Goal: Answer question/provide support

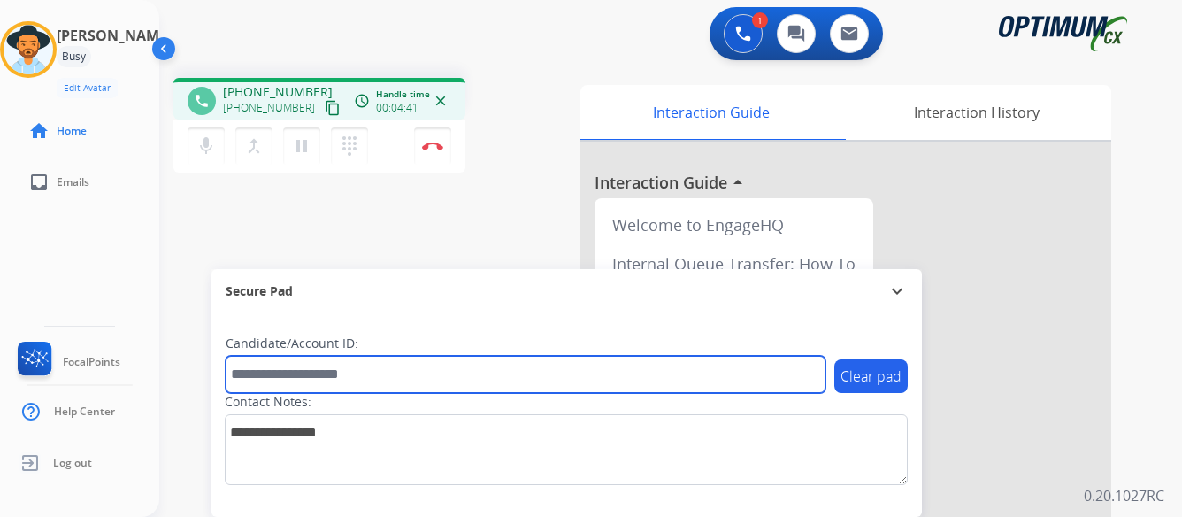
paste input "*******"
type input "*******"
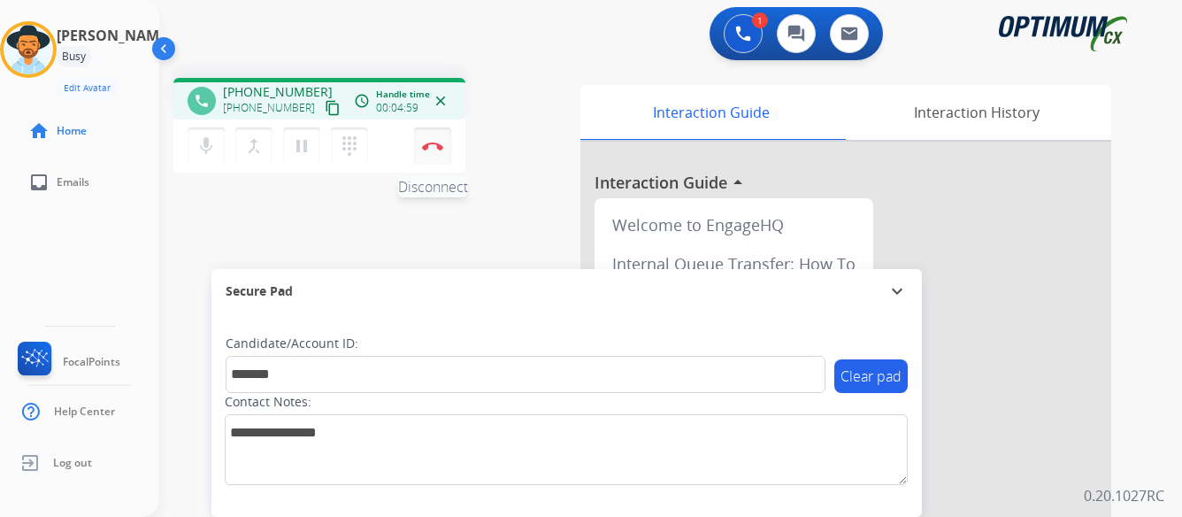
click at [433, 142] on img at bounding box center [432, 146] width 21 height 9
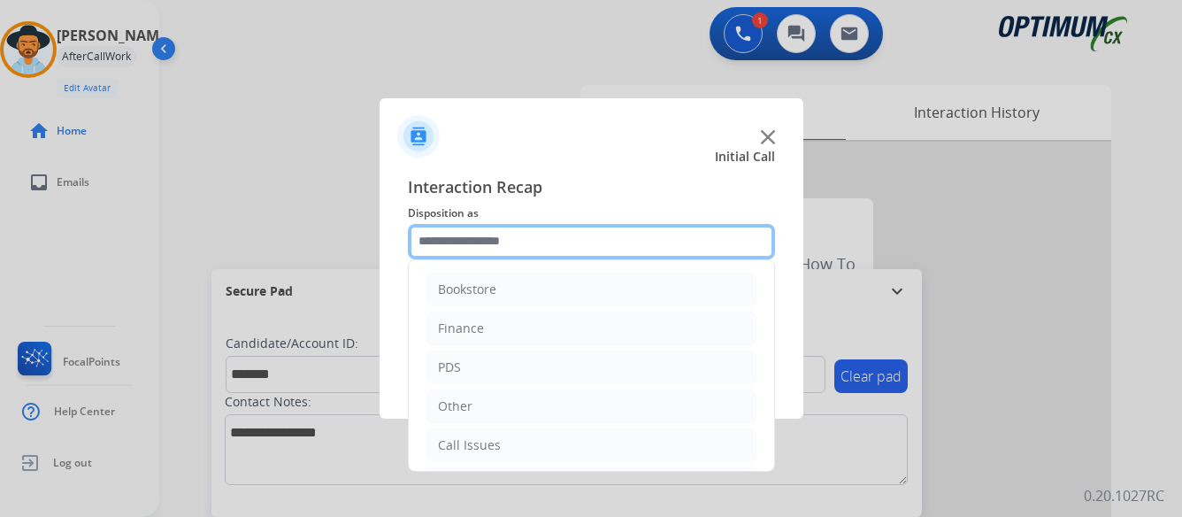
click at [563, 241] on input "text" at bounding box center [591, 241] width 367 height 35
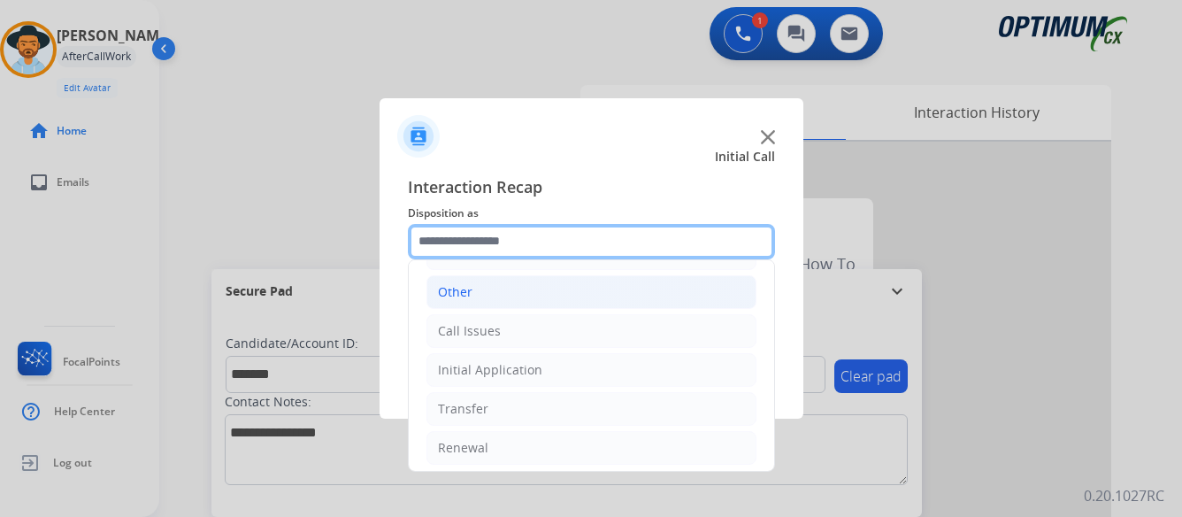
scroll to position [120, 0]
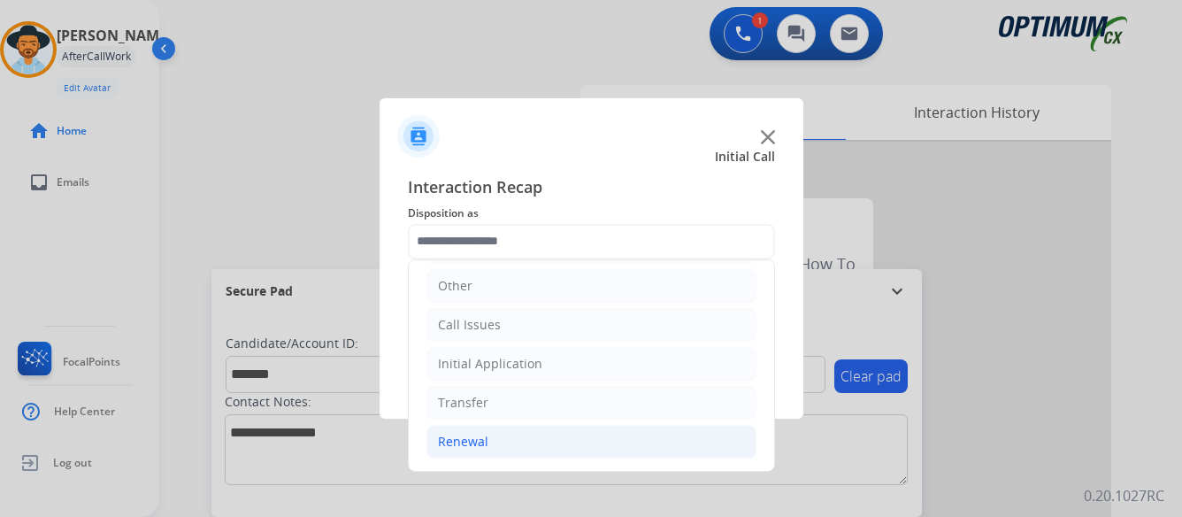
click at [471, 439] on div "Renewal" at bounding box center [463, 442] width 50 height 18
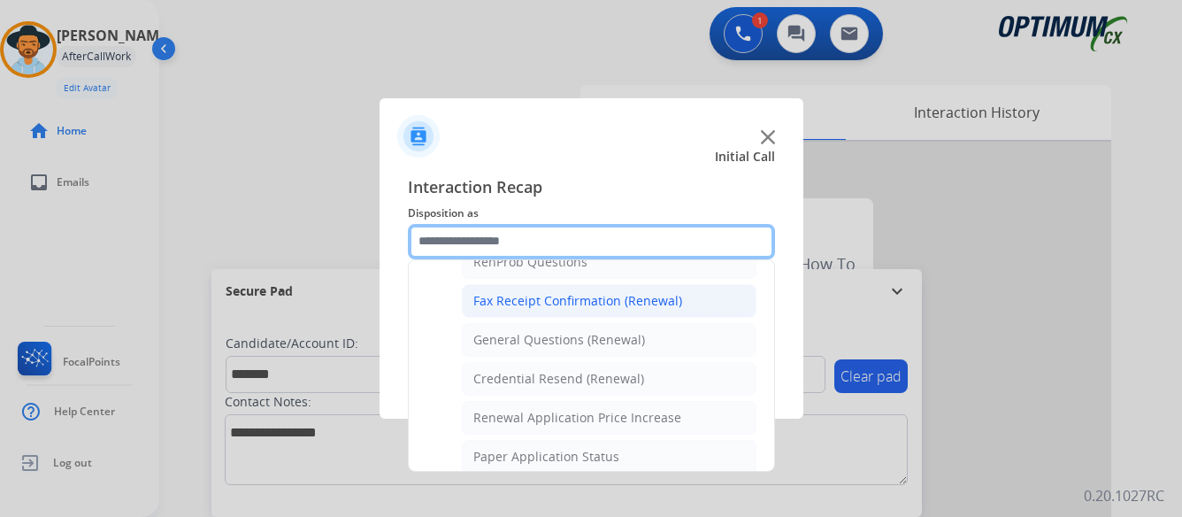
scroll to position [474, 0]
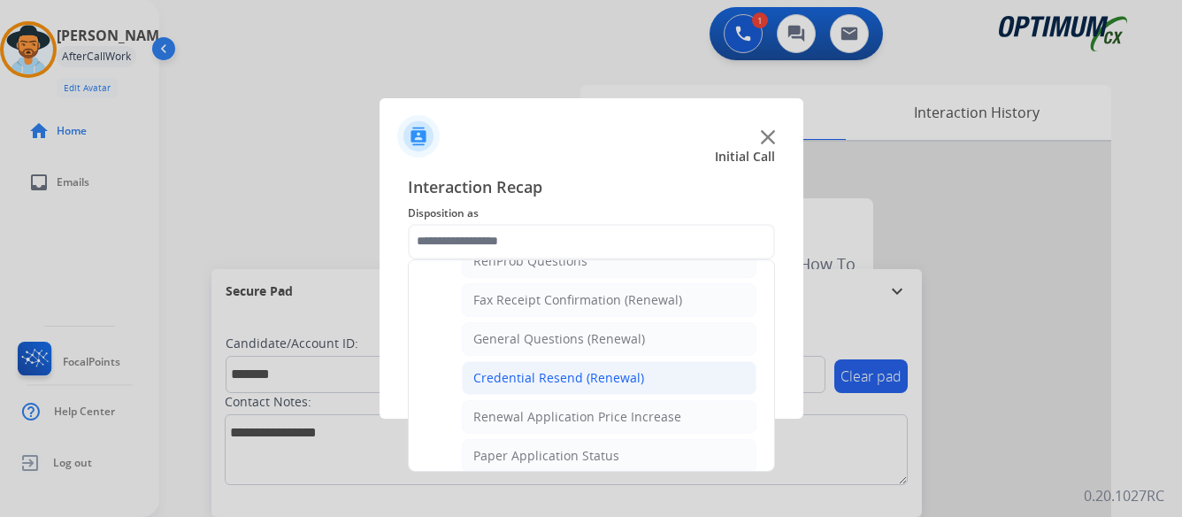
click at [547, 379] on div "Credential Resend (Renewal)" at bounding box center [558, 378] width 171 height 18
type input "**********"
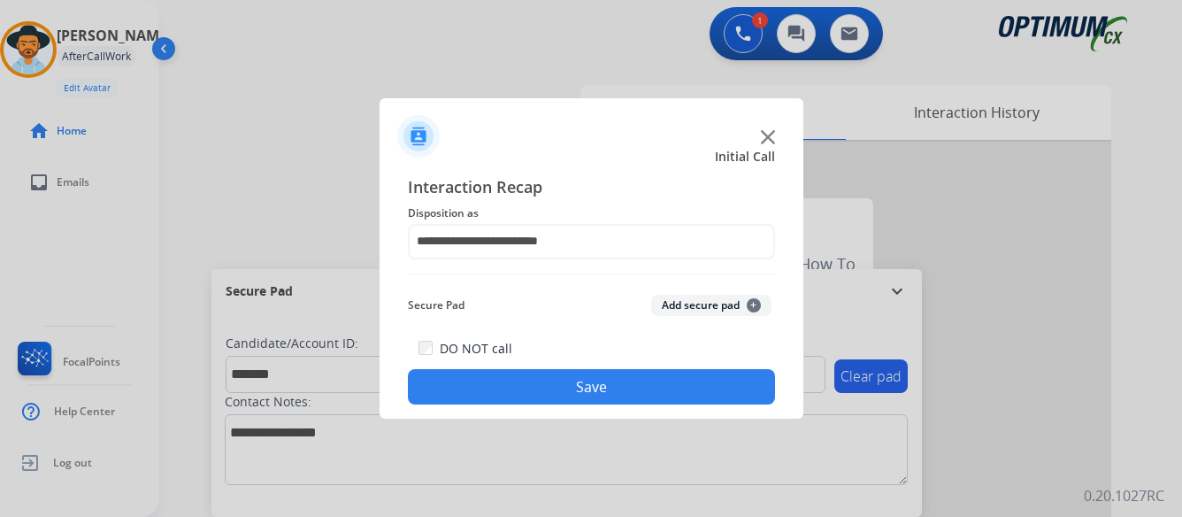
click at [587, 384] on button "Save" at bounding box center [591, 386] width 367 height 35
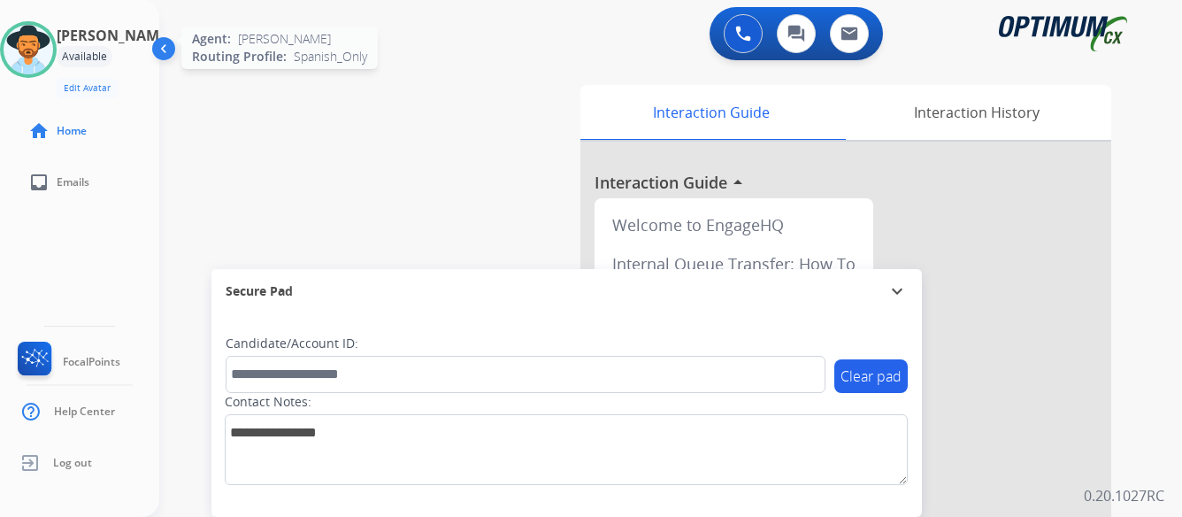
click at [51, 50] on img at bounding box center [29, 50] width 50 height 50
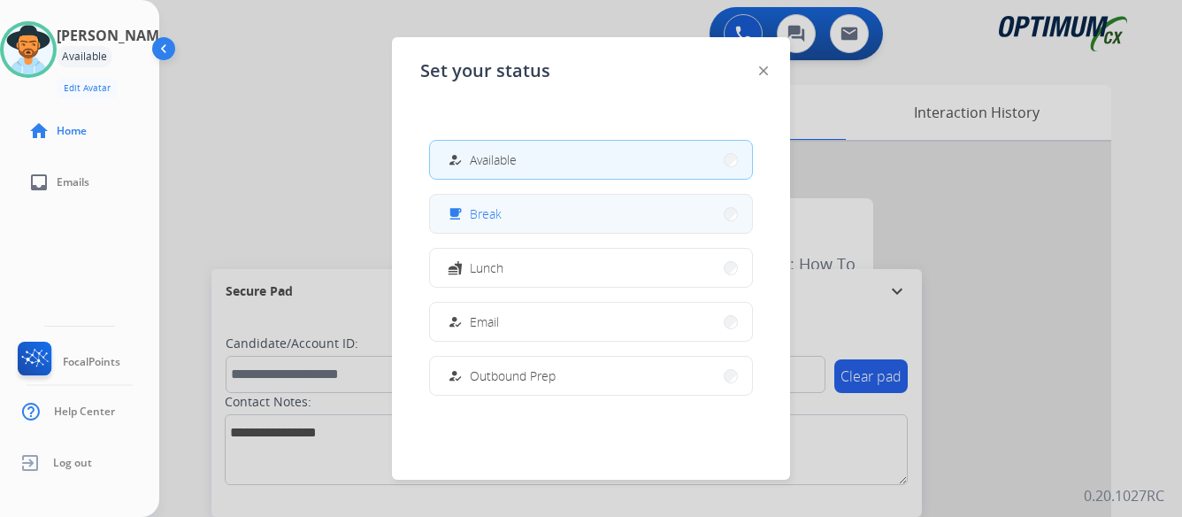
click at [608, 210] on button "free_breakfast Break" at bounding box center [591, 214] width 322 height 38
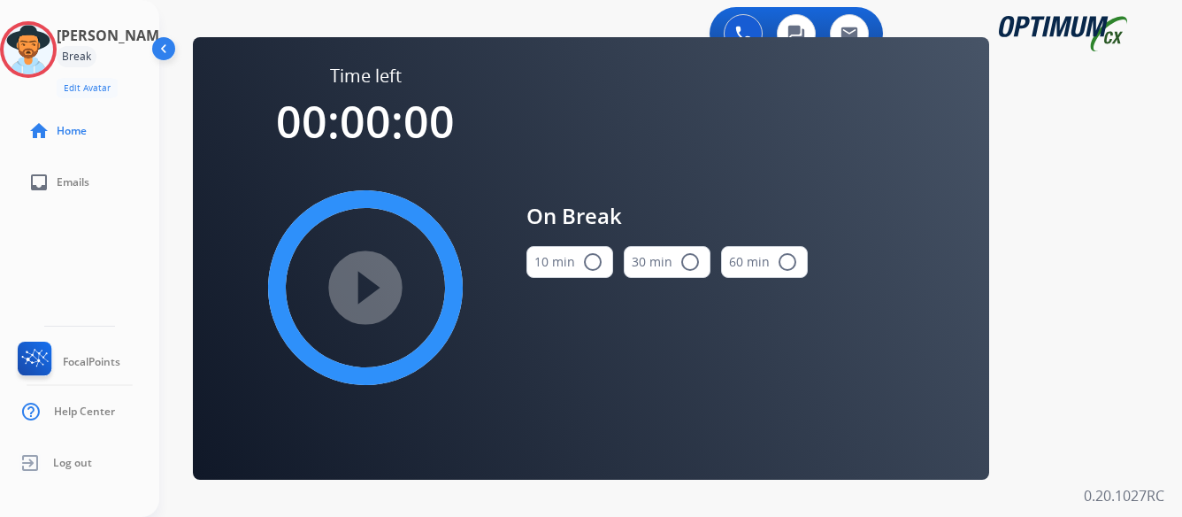
click at [590, 261] on mat-icon "radio_button_unchecked" at bounding box center [592, 261] width 21 height 21
click at [365, 287] on mat-icon "play_circle_filled" at bounding box center [365, 287] width 21 height 21
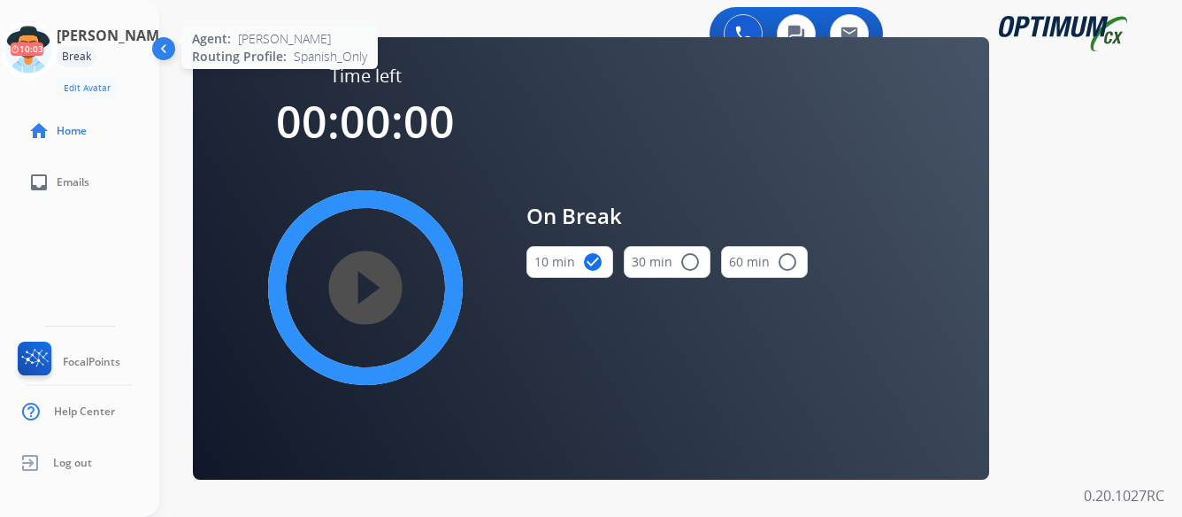
click at [50, 50] on icon at bounding box center [28, 49] width 57 height 57
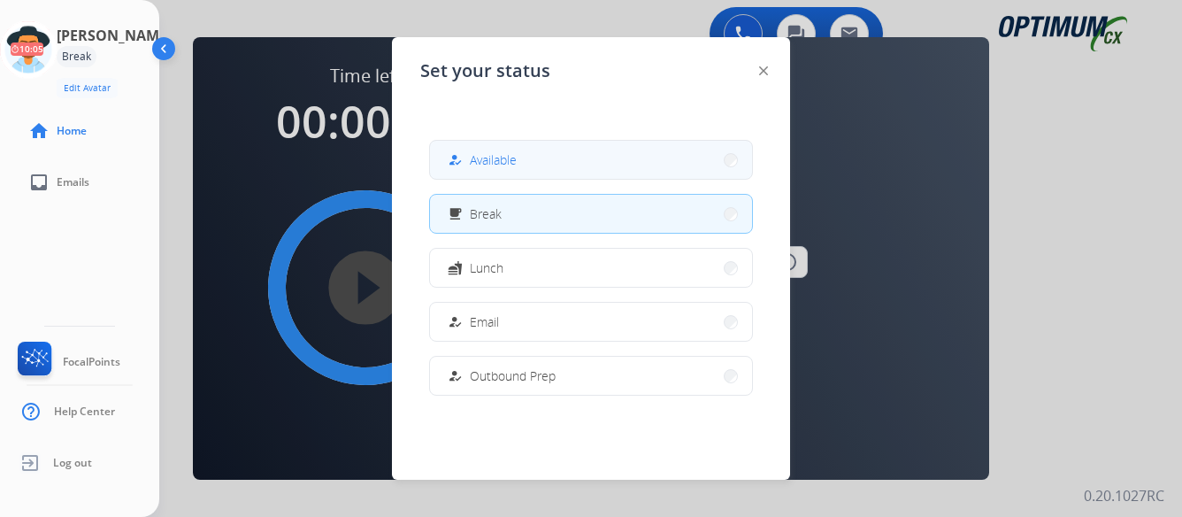
click at [570, 157] on button "how_to_reg Available" at bounding box center [591, 160] width 322 height 38
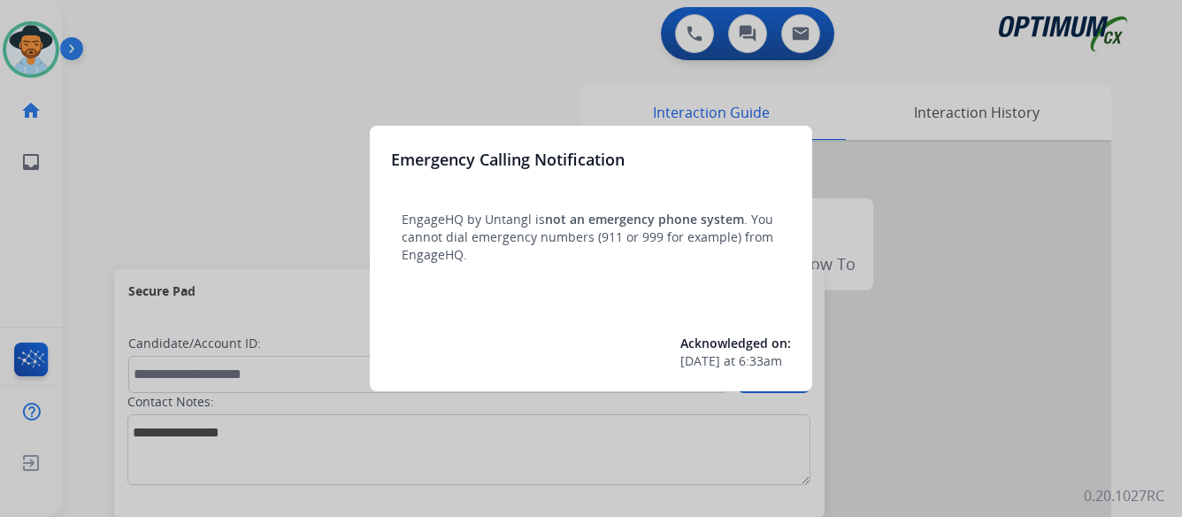
click at [951, 306] on div at bounding box center [591, 258] width 1182 height 517
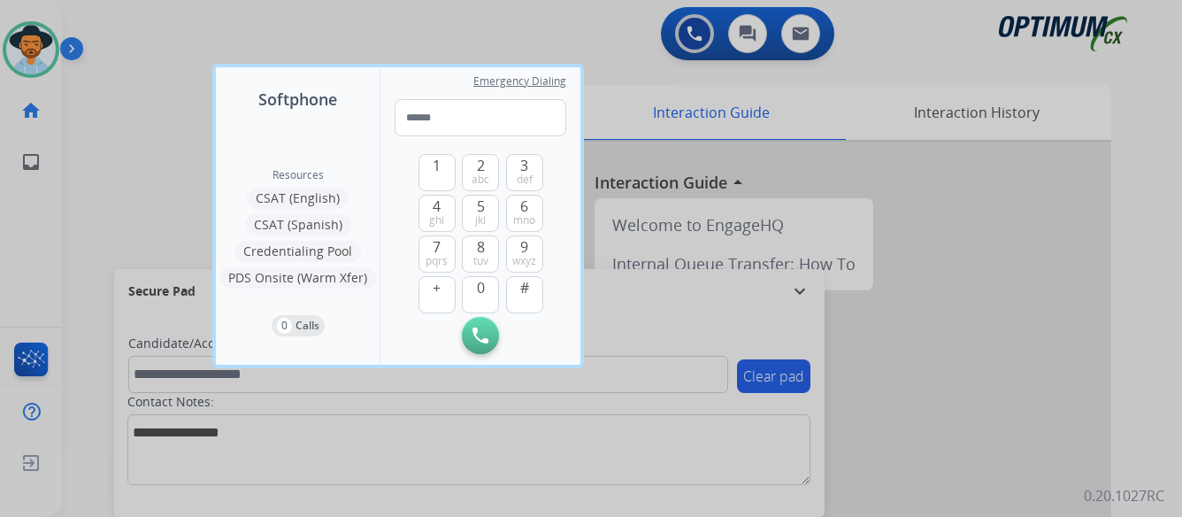
click at [948, 301] on div at bounding box center [591, 258] width 1182 height 517
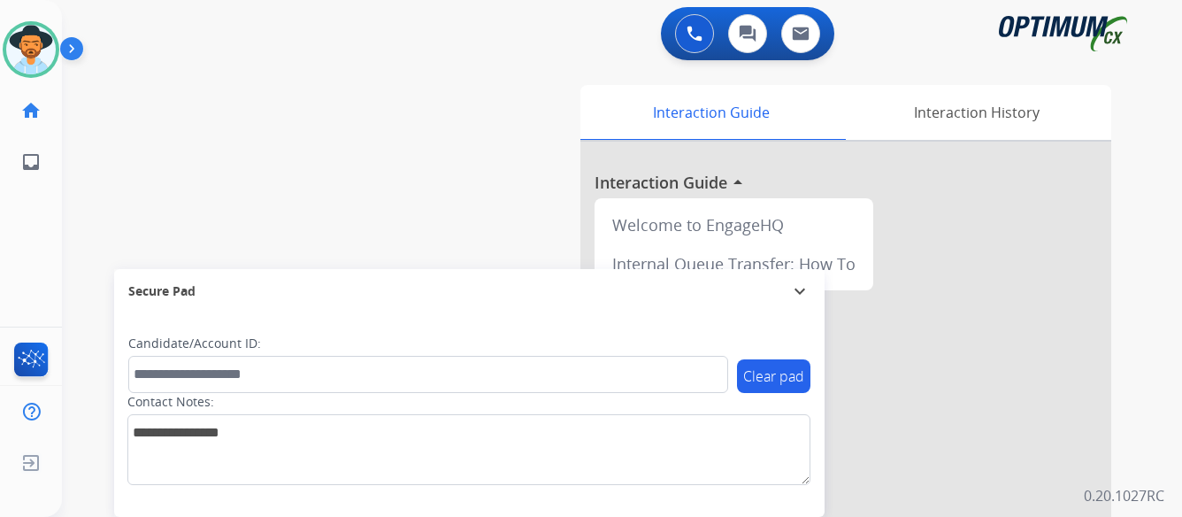
click at [70, 47] on img at bounding box center [75, 52] width 30 height 34
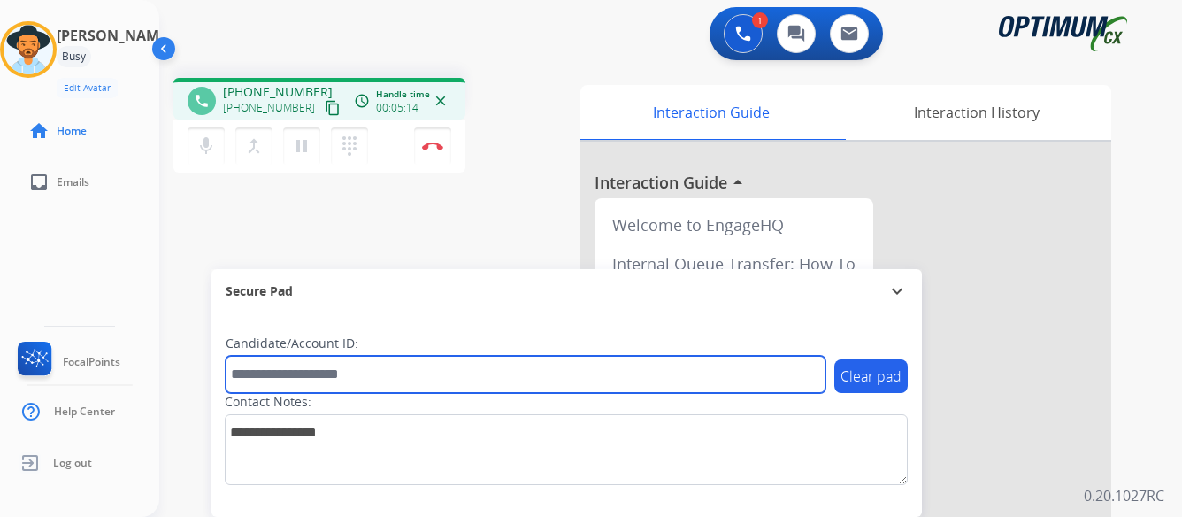
paste input "*******"
type input "*******"
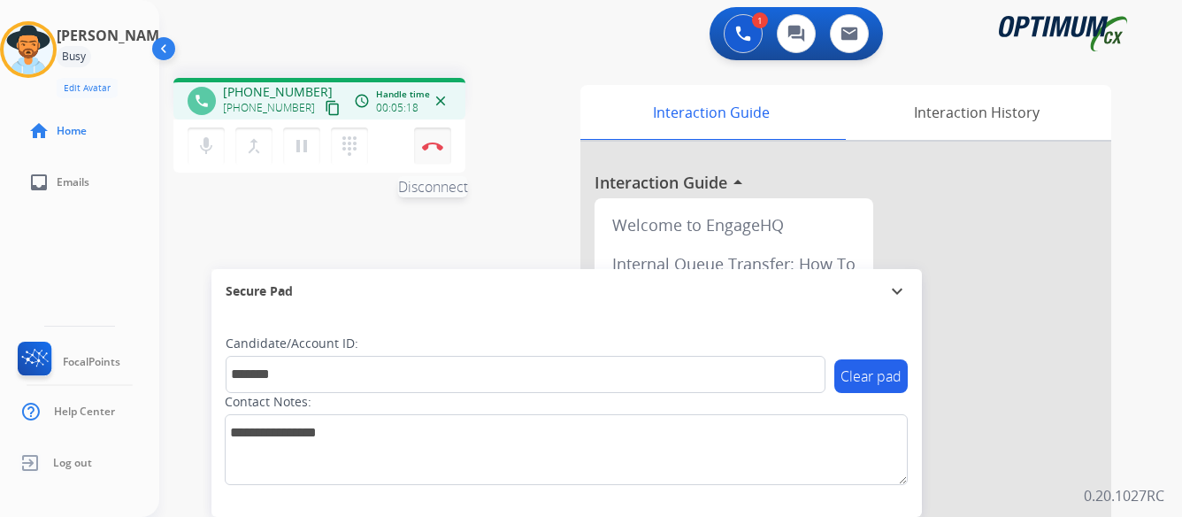
click at [434, 145] on img at bounding box center [432, 146] width 21 height 9
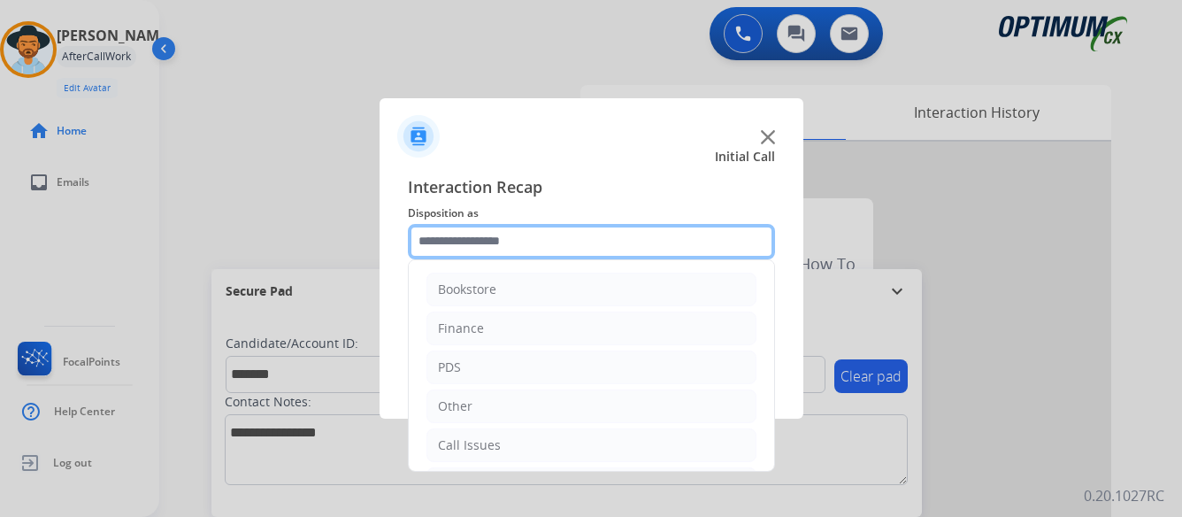
click at [551, 234] on input "text" at bounding box center [591, 241] width 367 height 35
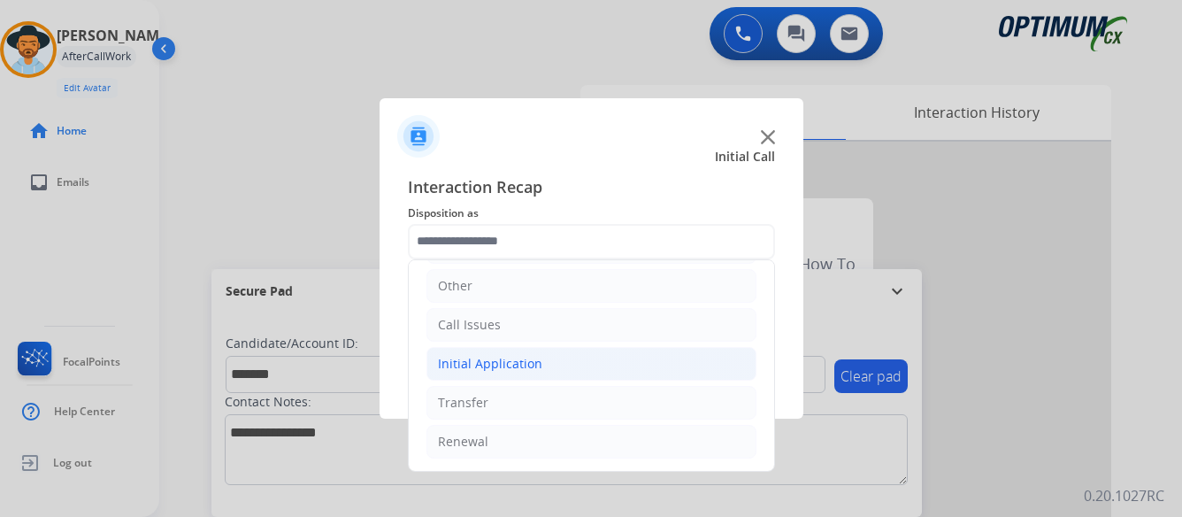
click at [502, 364] on div "Initial Application" at bounding box center [490, 364] width 104 height 18
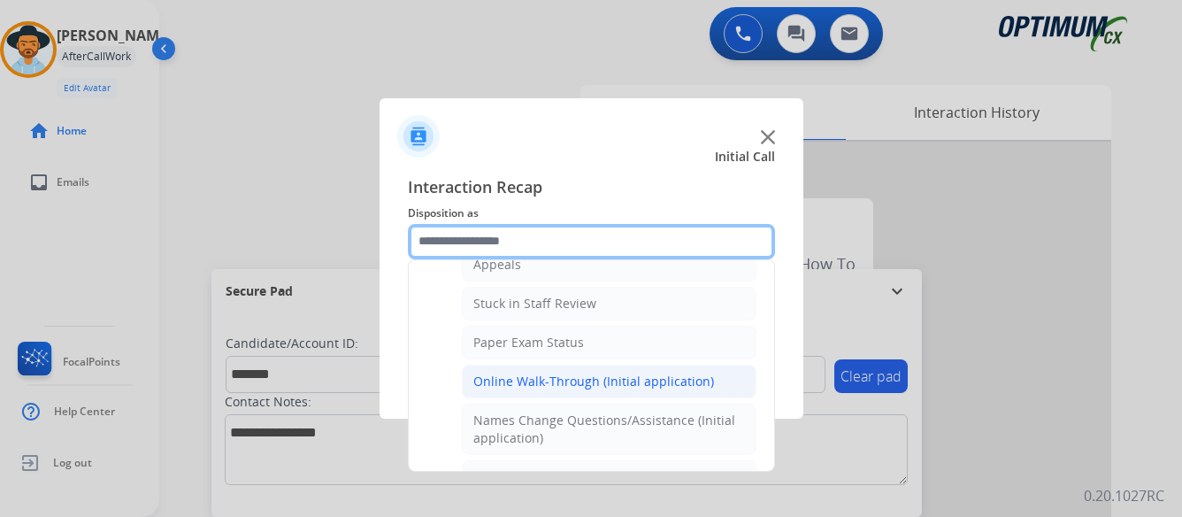
scroll to position [386, 0]
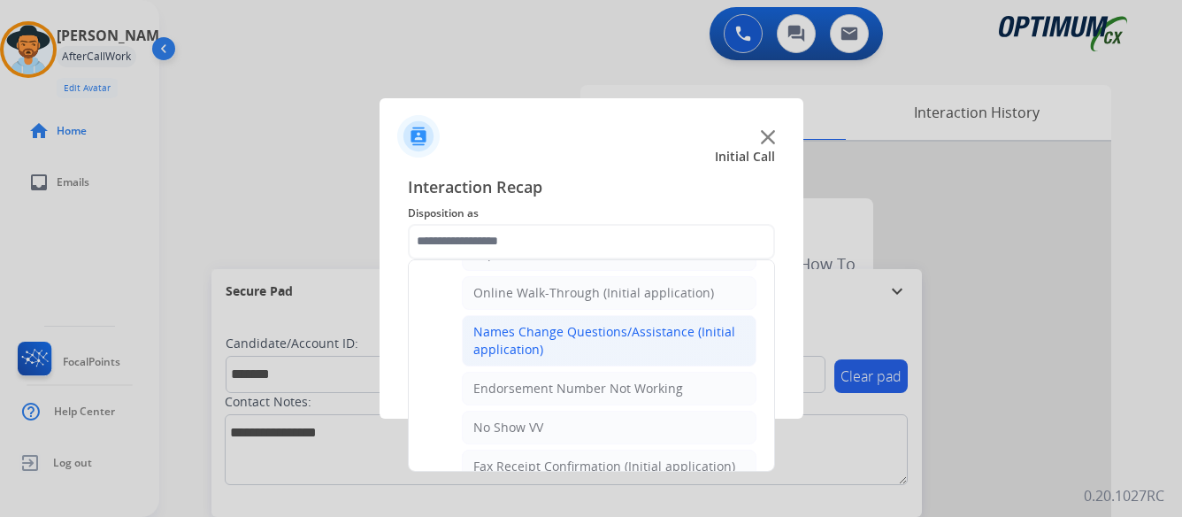
click at [567, 331] on div "Names Change Questions/Assistance (Initial application)" at bounding box center [609, 340] width 272 height 35
type input "**********"
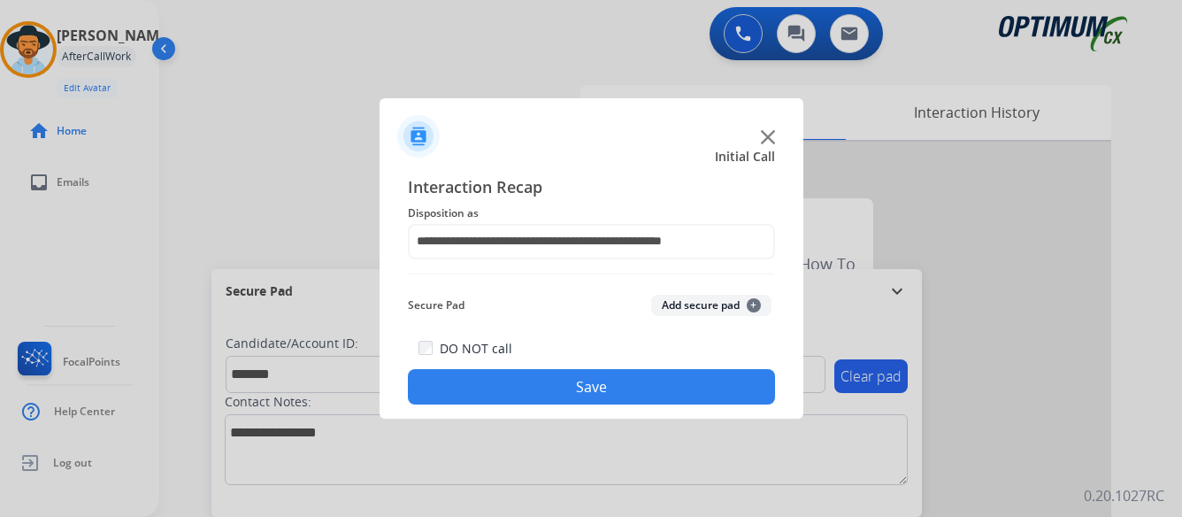
click at [595, 380] on button "Save" at bounding box center [591, 386] width 367 height 35
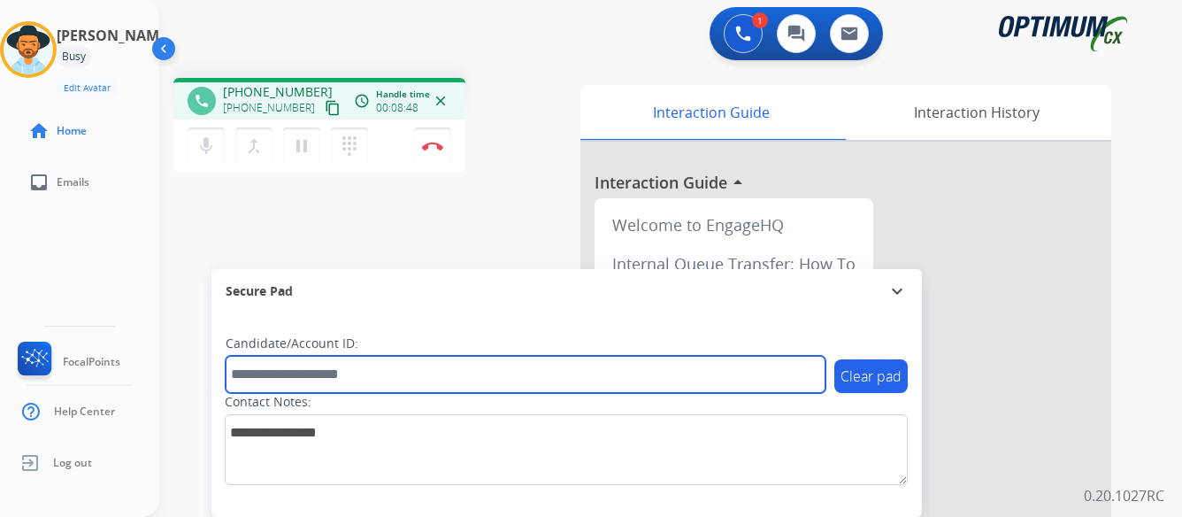
click at [403, 377] on input "text" at bounding box center [526, 374] width 600 height 37
type input "*******"
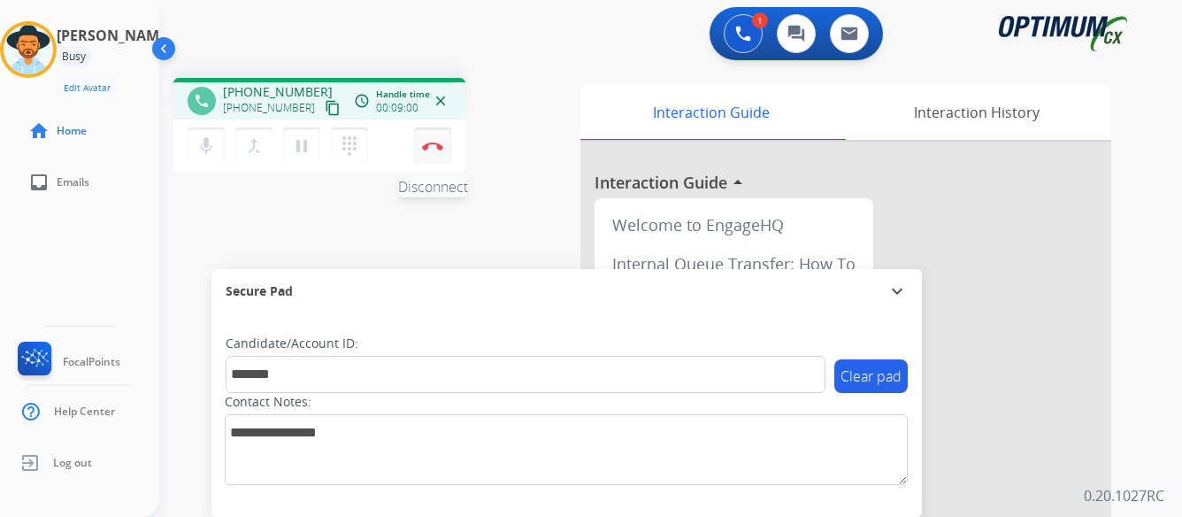
click at [434, 143] on img at bounding box center [432, 146] width 21 height 9
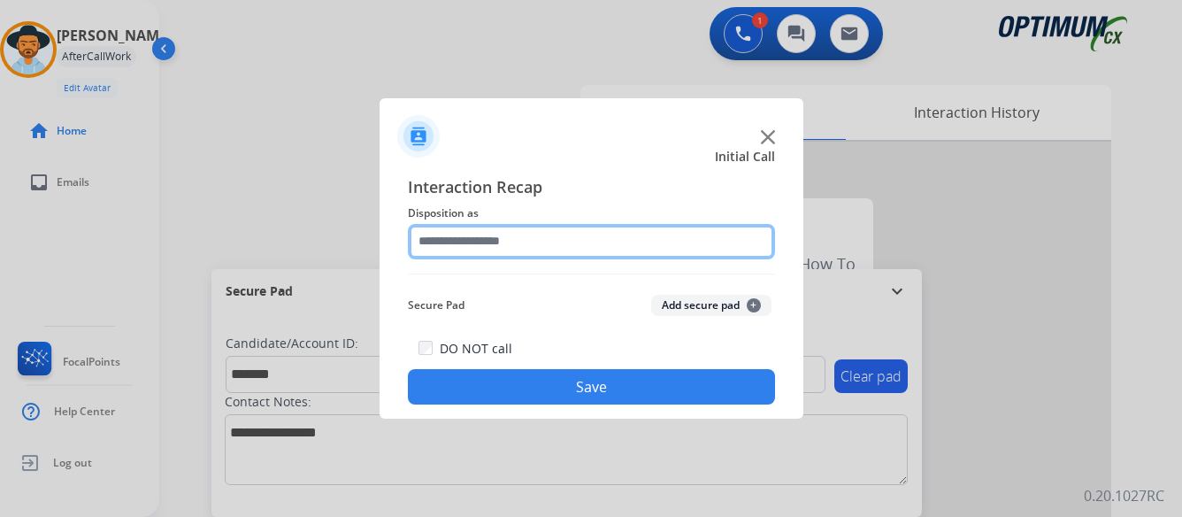
click at [604, 232] on input "text" at bounding box center [591, 241] width 367 height 35
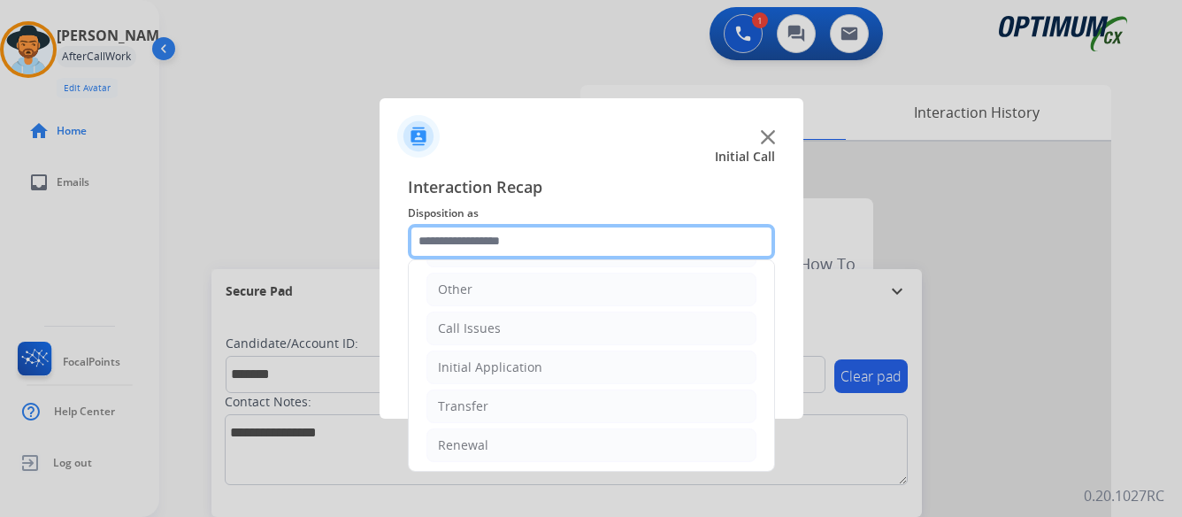
scroll to position [120, 0]
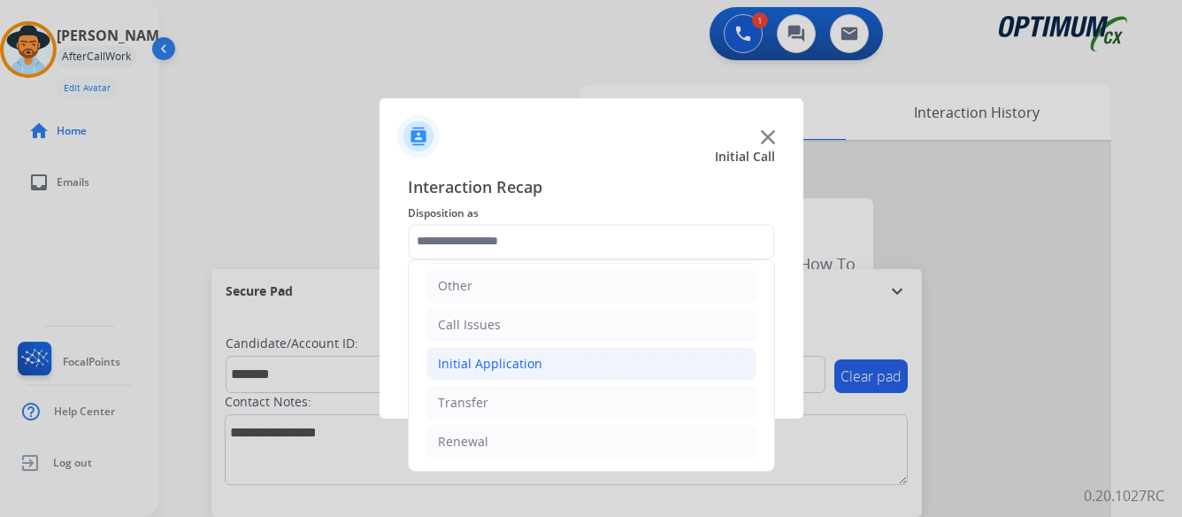
click at [586, 363] on li "Initial Application" at bounding box center [591, 364] width 330 height 34
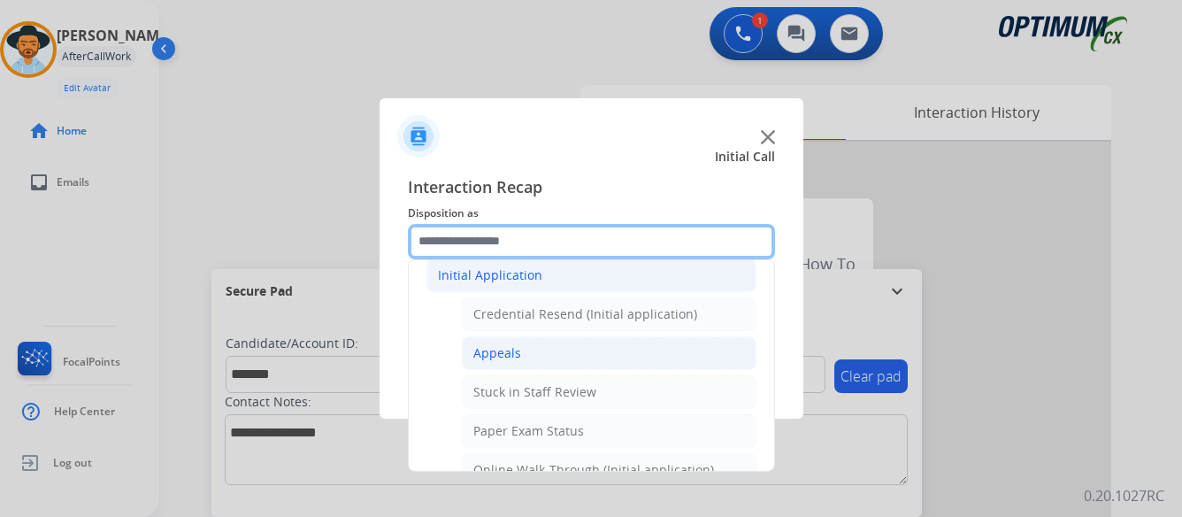
scroll to position [297, 0]
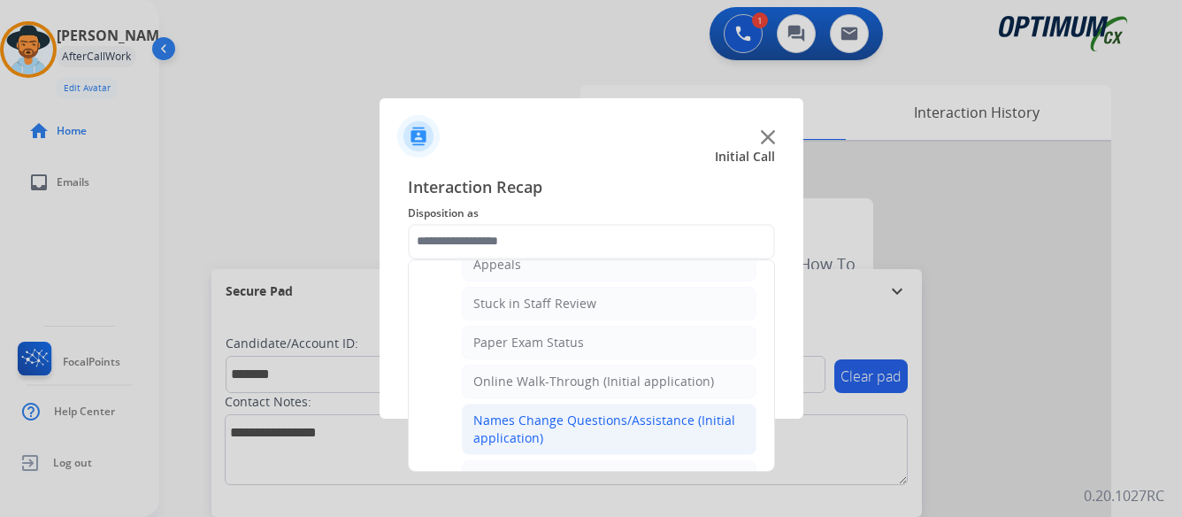
click at [624, 419] on div "Names Change Questions/Assistance (Initial application)" at bounding box center [609, 428] width 272 height 35
type input "**********"
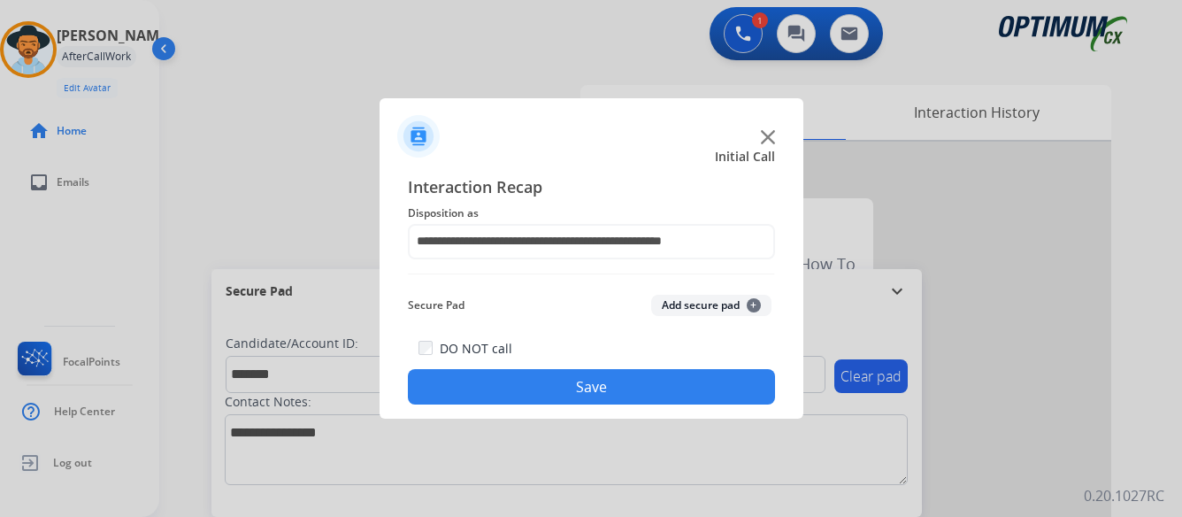
click at [618, 393] on button "Save" at bounding box center [591, 386] width 367 height 35
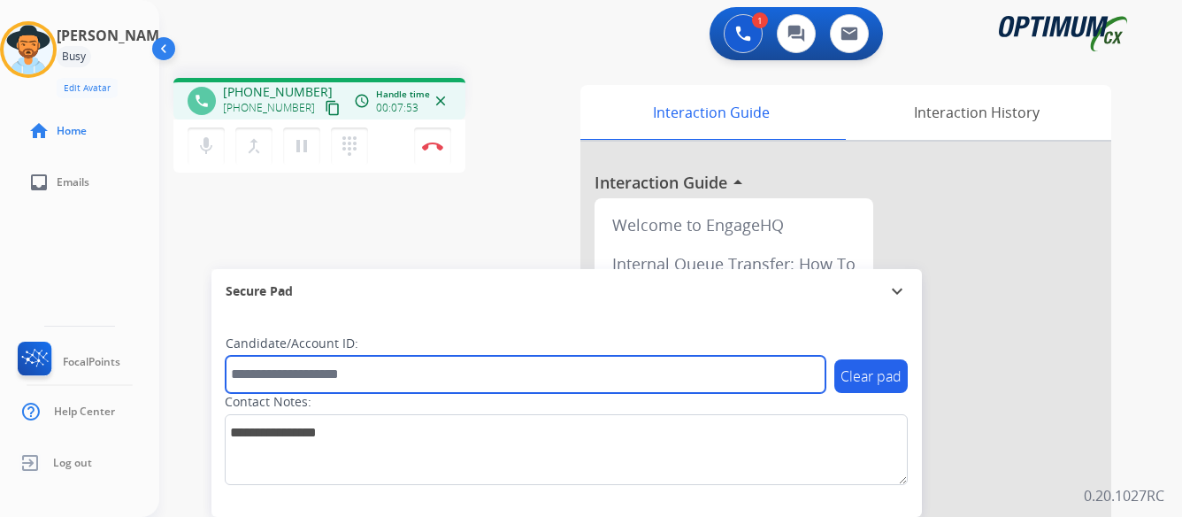
click at [420, 380] on input "text" at bounding box center [526, 374] width 600 height 37
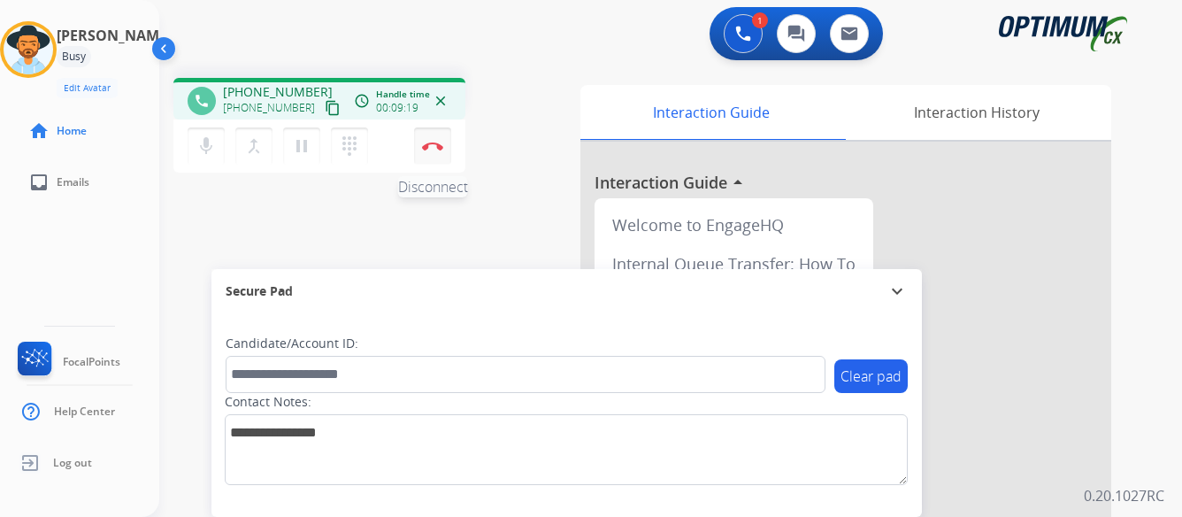
click at [429, 143] on img at bounding box center [432, 146] width 21 height 9
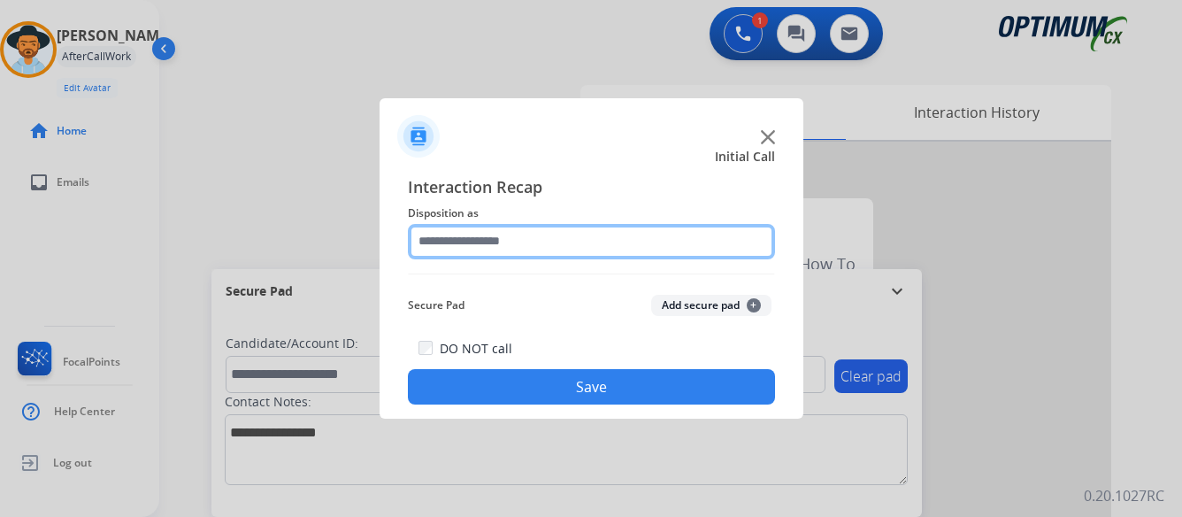
click at [639, 240] on input "text" at bounding box center [591, 241] width 367 height 35
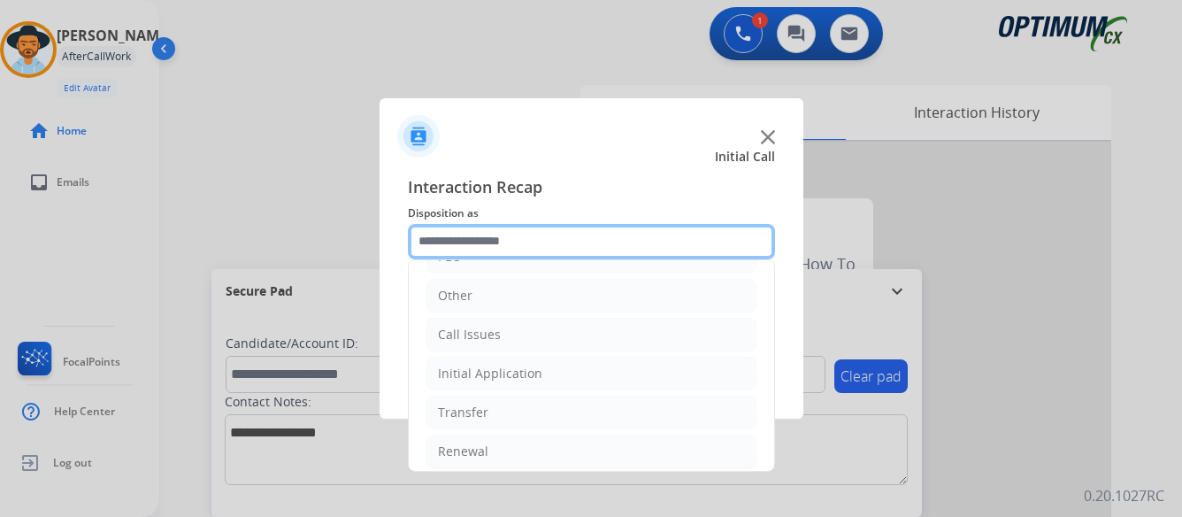
scroll to position [120, 0]
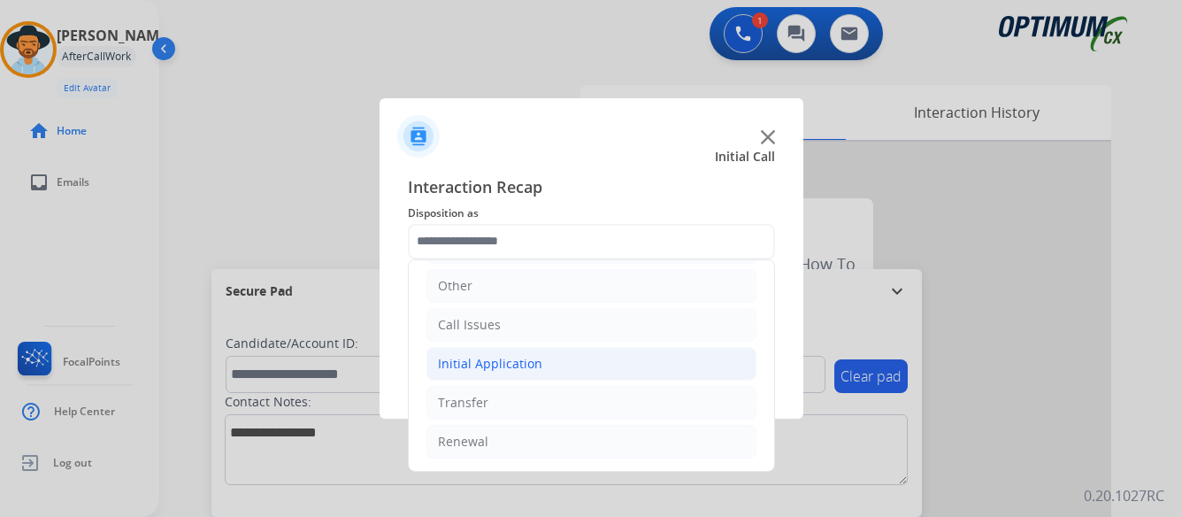
click at [569, 366] on li "Initial Application" at bounding box center [591, 364] width 330 height 34
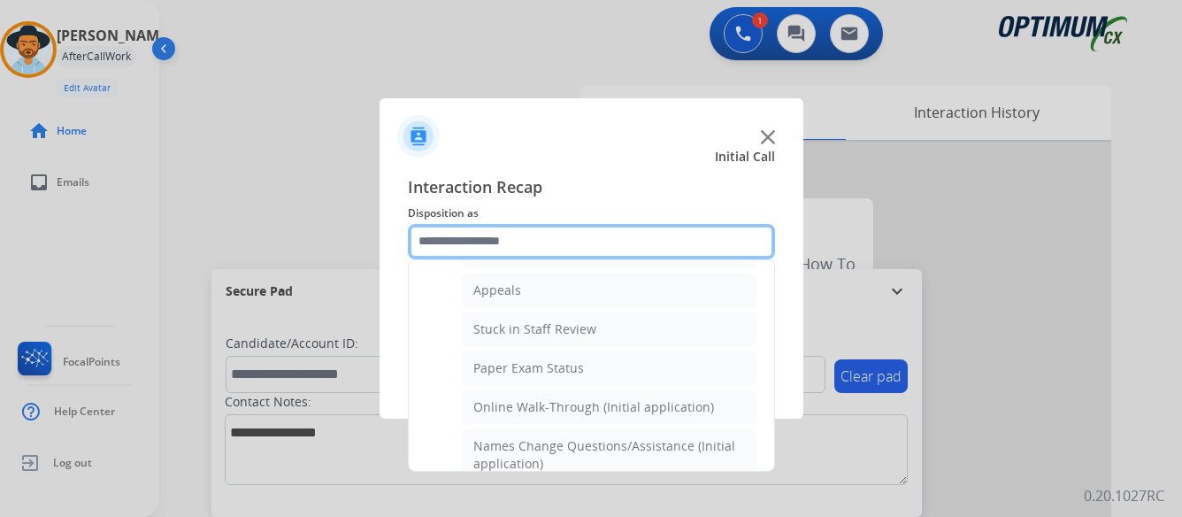
scroll to position [297, 0]
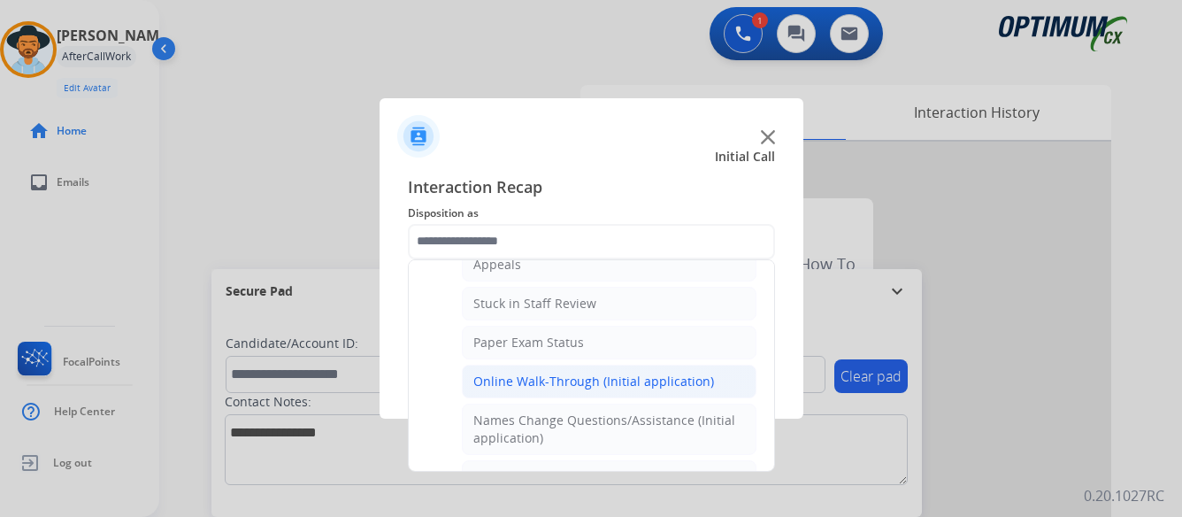
click at [565, 385] on div "Online Walk-Through (Initial application)" at bounding box center [593, 381] width 241 height 18
type input "**********"
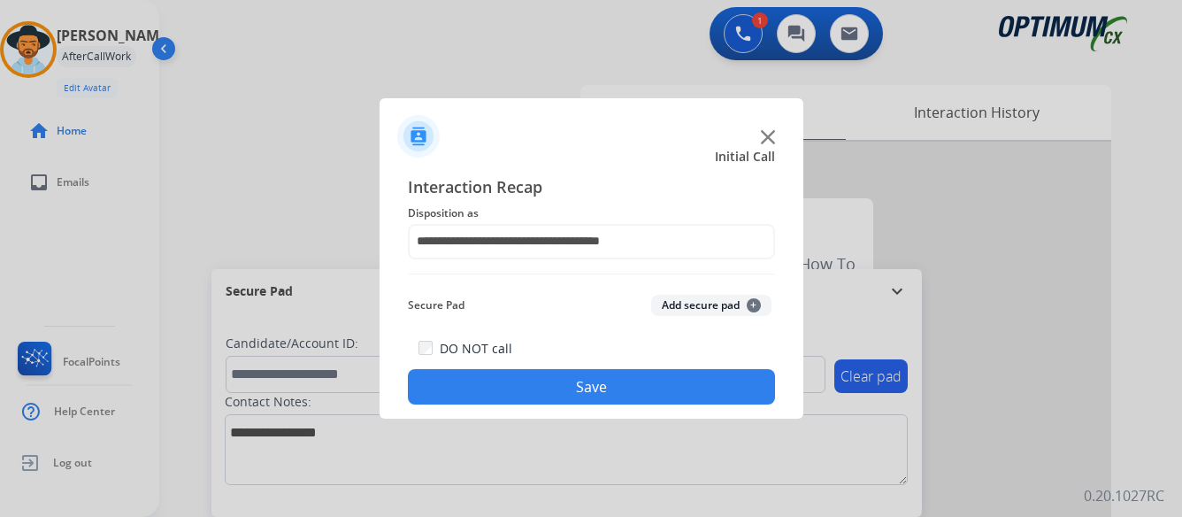
click at [577, 393] on button "Save" at bounding box center [591, 386] width 367 height 35
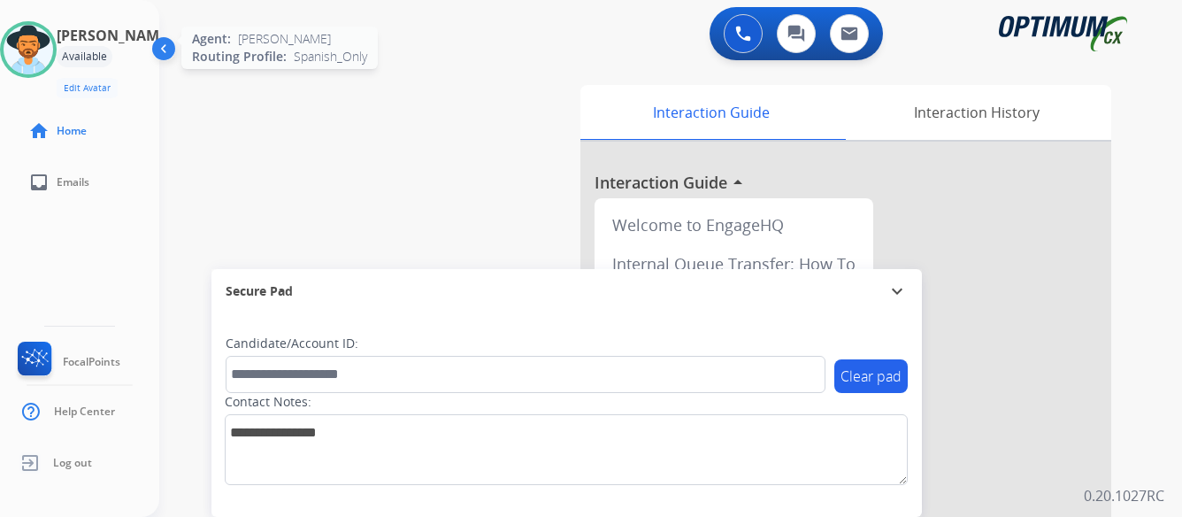
click at [35, 50] on img at bounding box center [29, 50] width 50 height 50
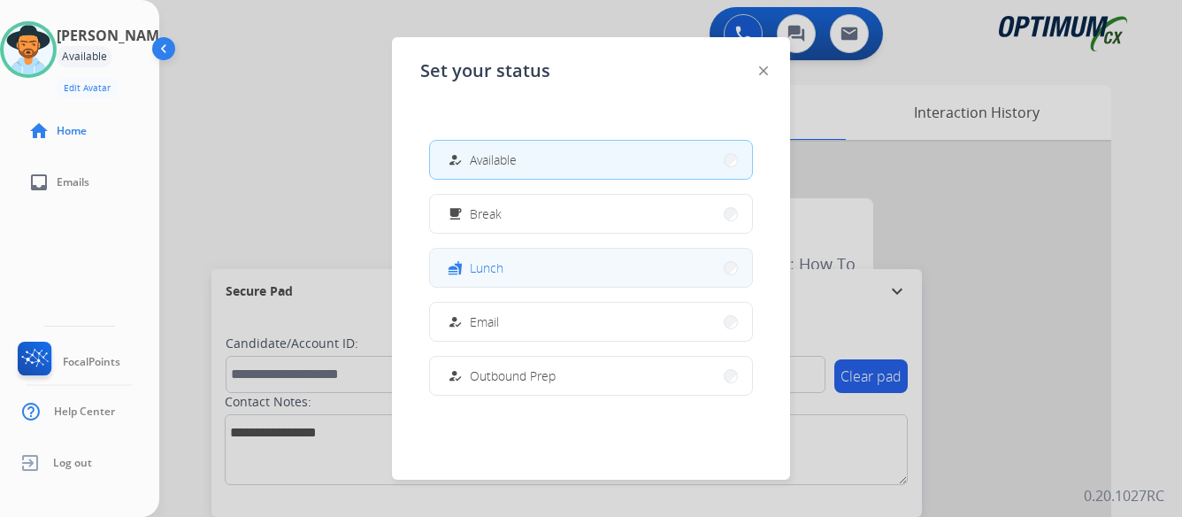
click at [556, 272] on button "fastfood Lunch" at bounding box center [591, 268] width 322 height 38
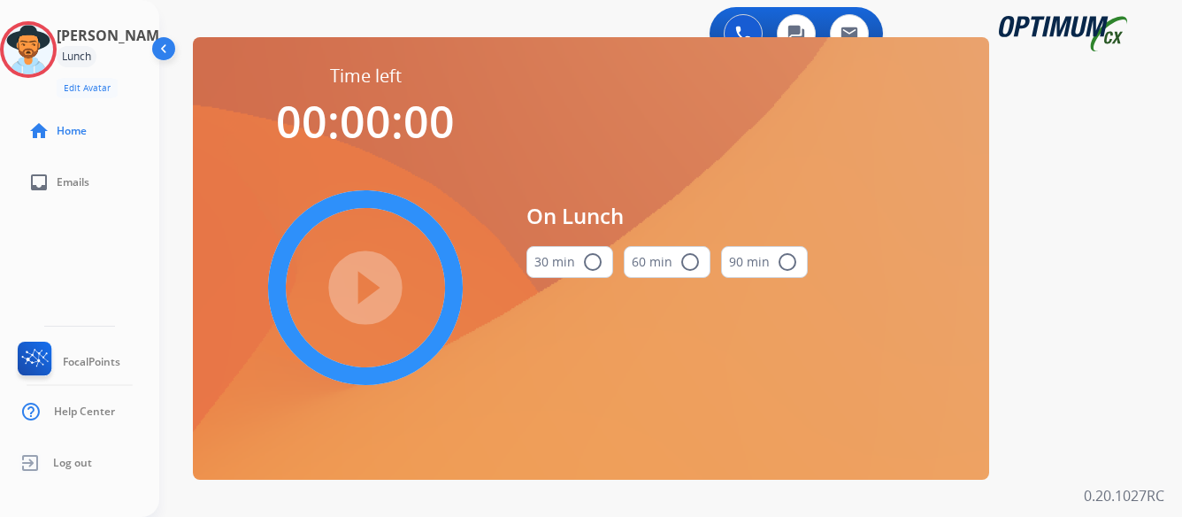
click at [590, 257] on mat-icon "radio_button_unchecked" at bounding box center [592, 261] width 21 height 21
click at [364, 281] on mat-icon "play_circle_filled" at bounding box center [365, 287] width 21 height 21
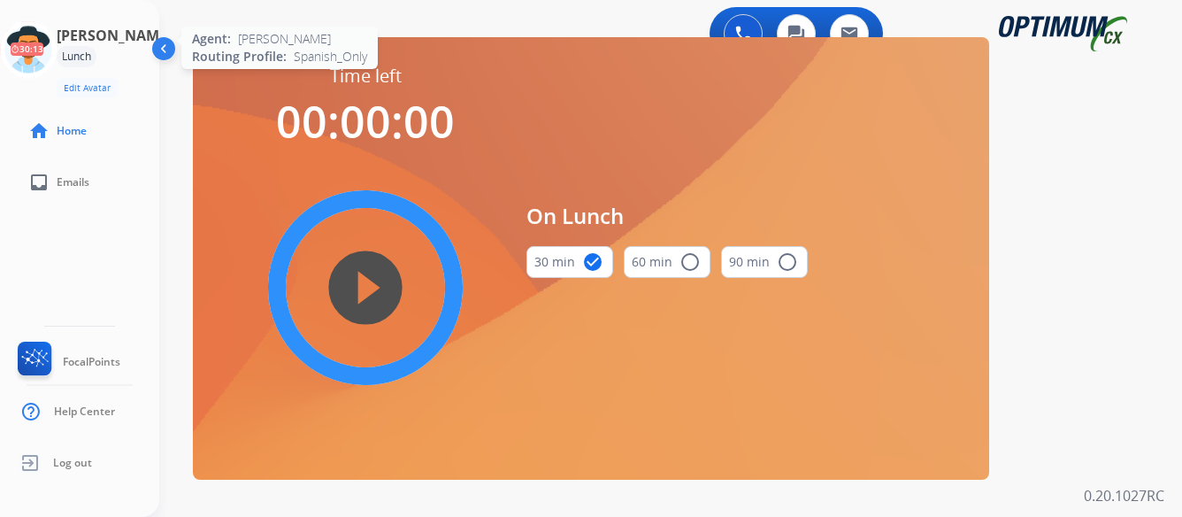
click at [56, 58] on icon at bounding box center [28, 49] width 57 height 57
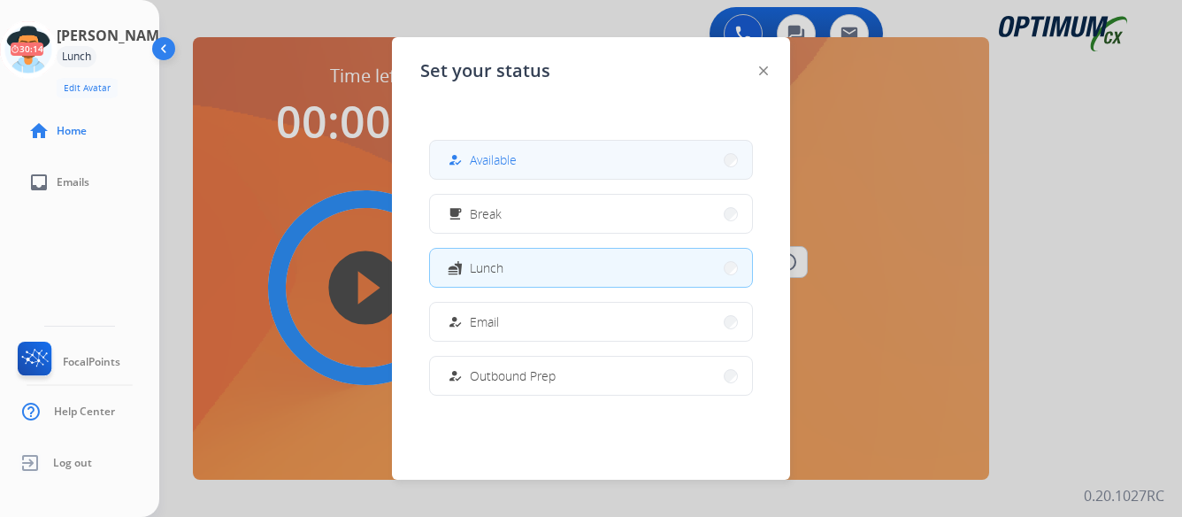
click at [566, 160] on button "how_to_reg Available" at bounding box center [591, 160] width 322 height 38
